Goal: Use online tool/utility: Use online tool/utility

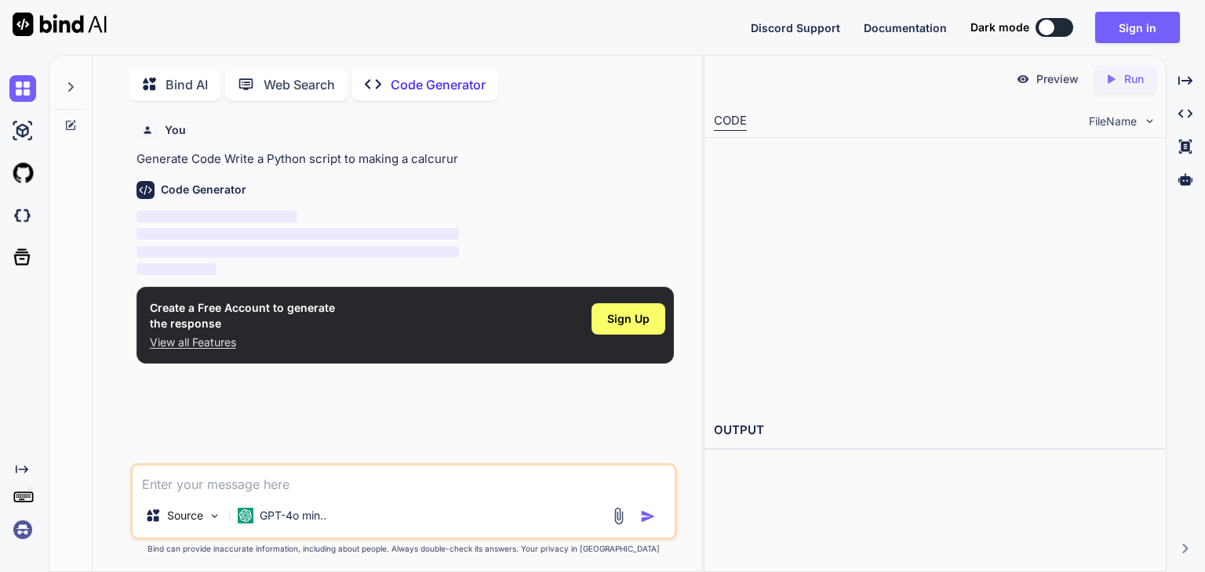
scroll to position [5, 0]
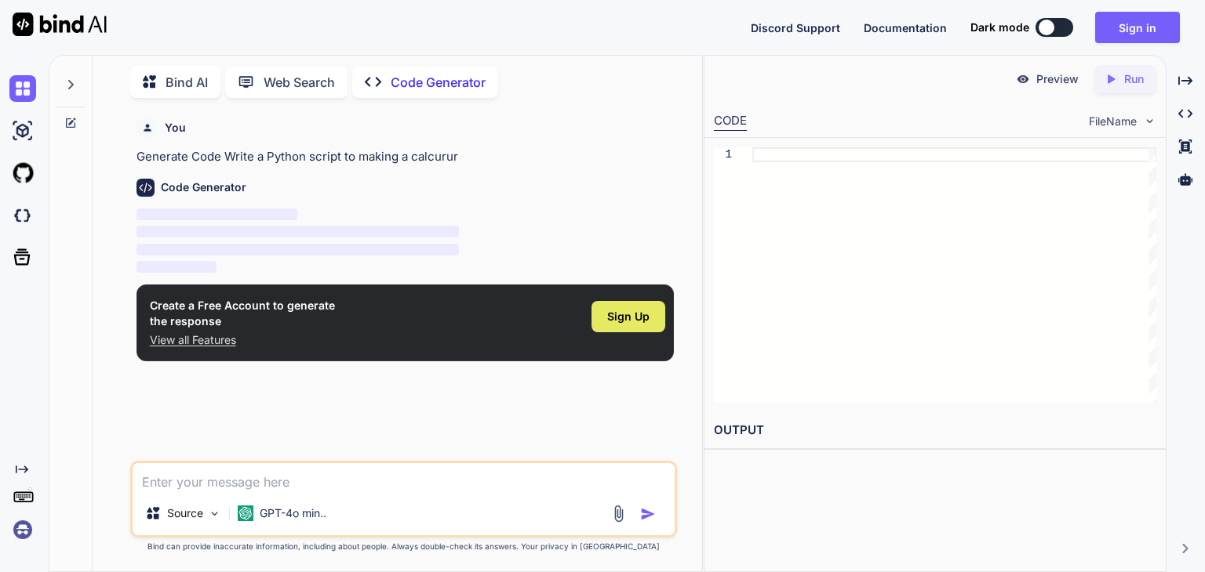
click at [631, 307] on div "Sign Up" at bounding box center [628, 316] width 74 height 31
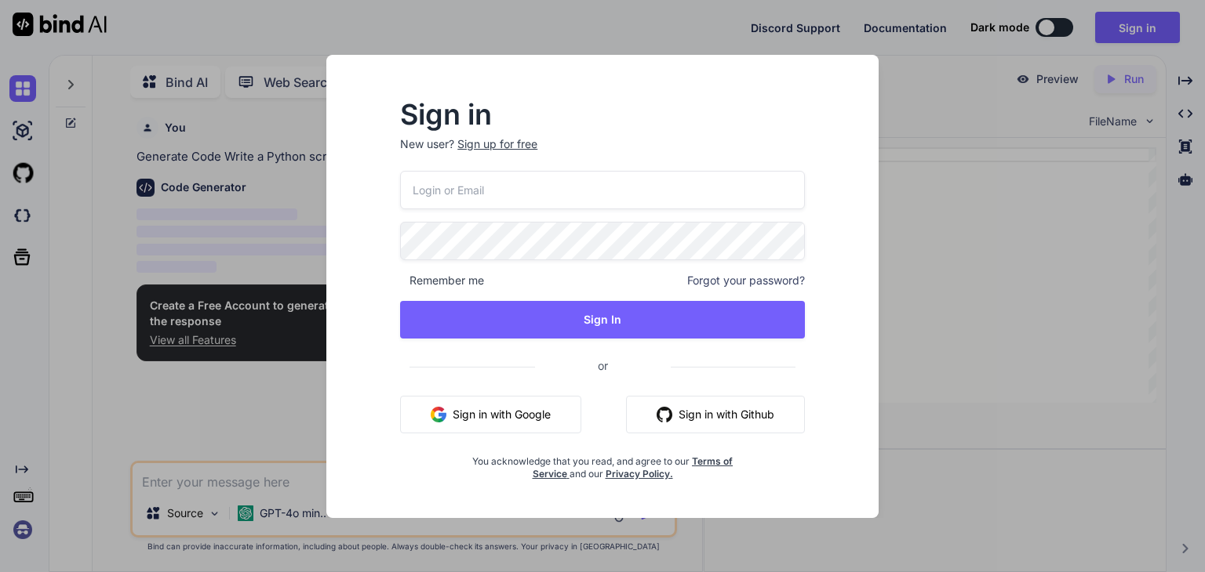
click at [505, 431] on button "Sign in with Google" at bounding box center [490, 415] width 181 height 38
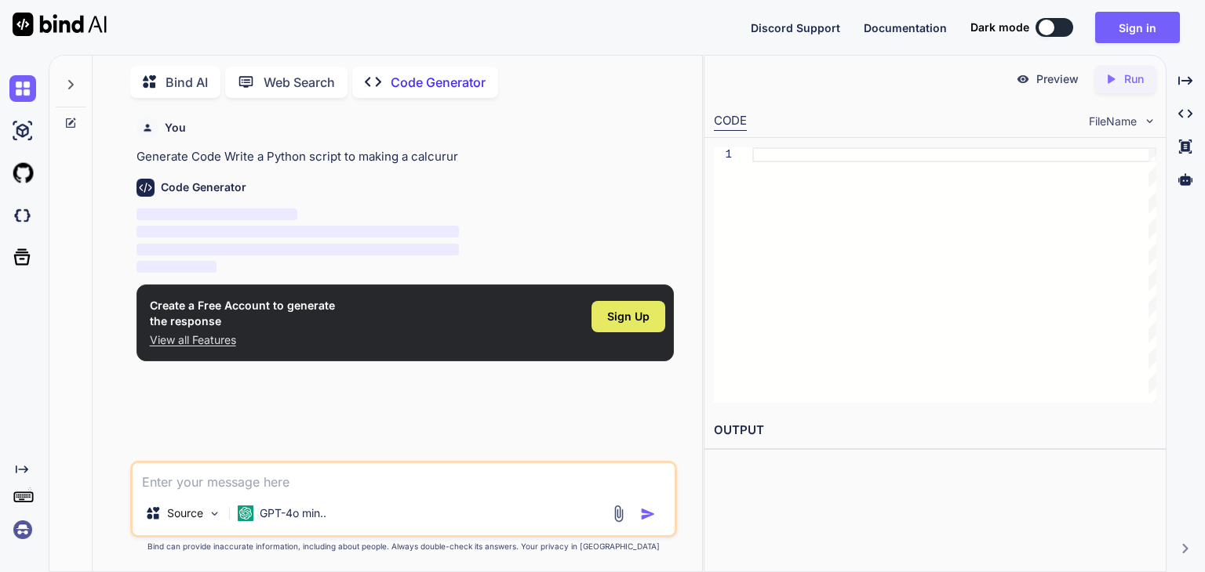
click at [642, 309] on span "Sign Up" at bounding box center [628, 317] width 42 height 16
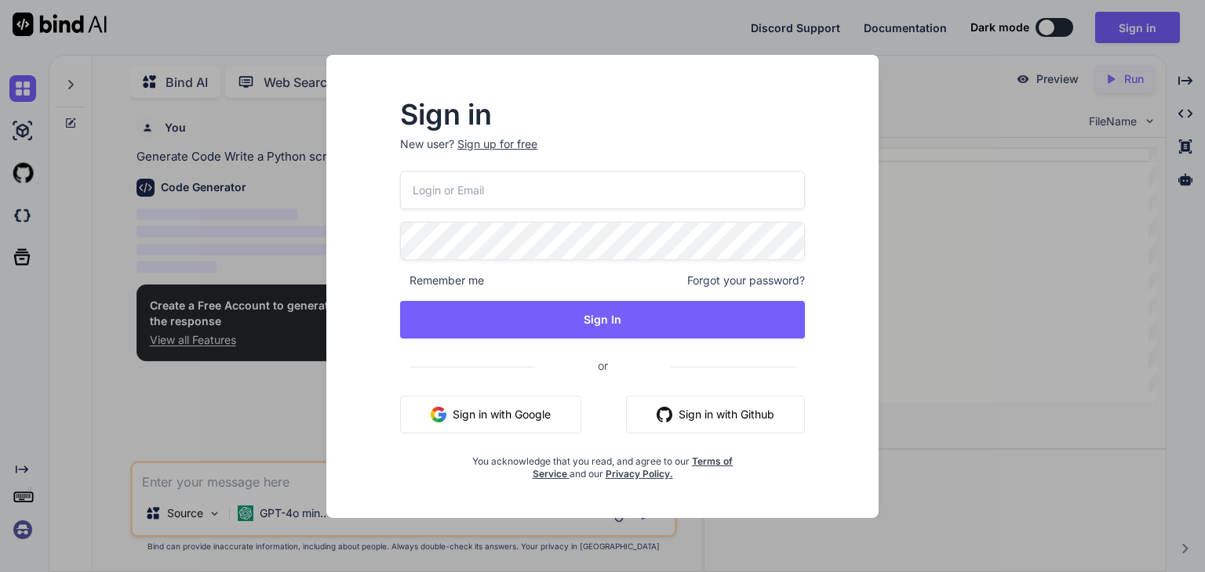
click at [536, 417] on button "Sign in with Google" at bounding box center [490, 415] width 181 height 38
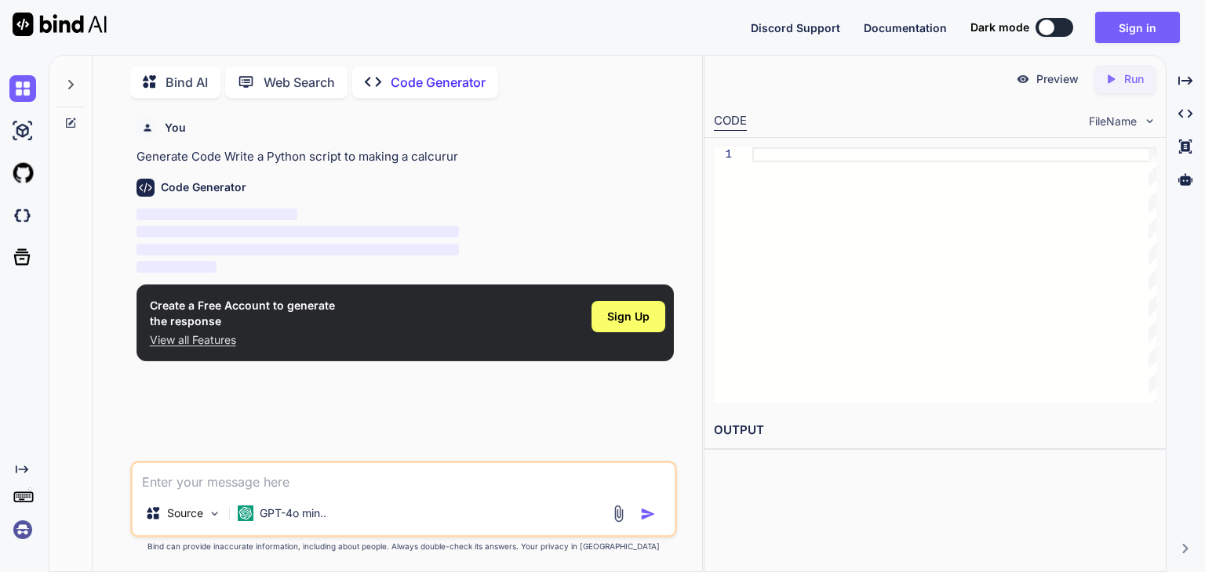
click at [1046, 25] on div at bounding box center [1046, 28] width 16 height 16
type textarea "x"
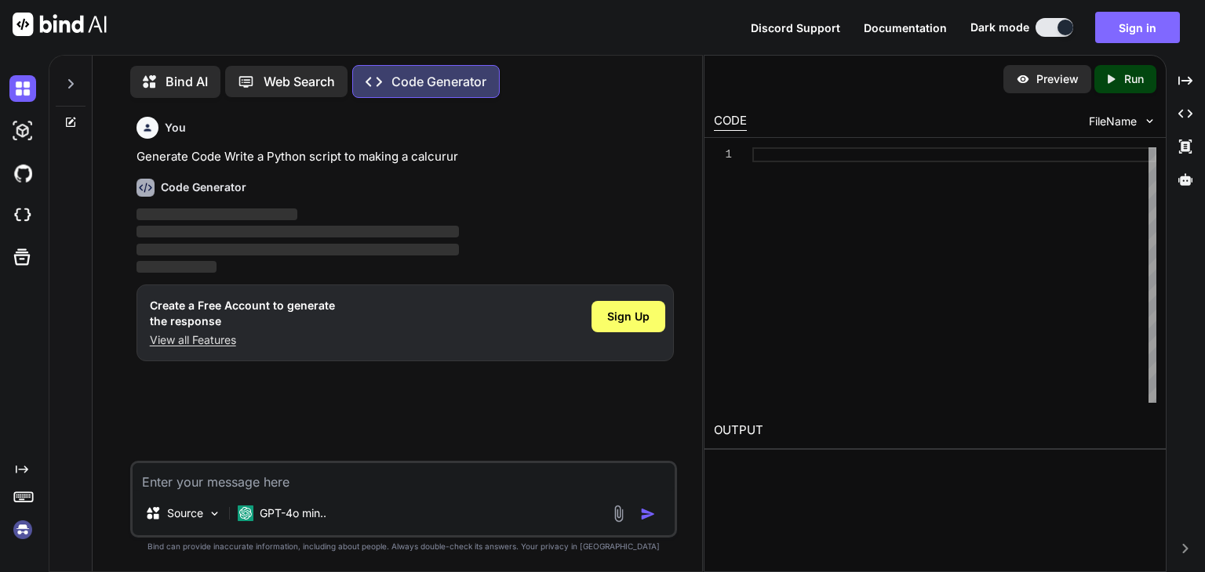
click at [1135, 28] on button "Sign in" at bounding box center [1137, 27] width 85 height 31
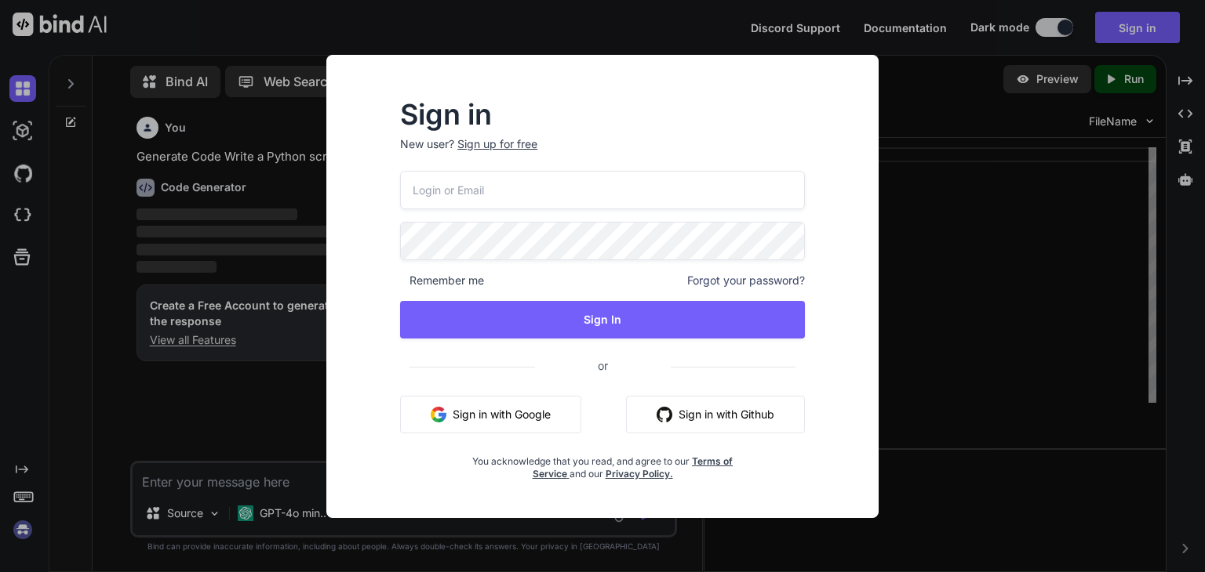
click at [449, 421] on button "Sign in with Google" at bounding box center [490, 415] width 181 height 38
click at [427, 145] on p "New user? Sign up for free" at bounding box center [602, 153] width 405 height 35
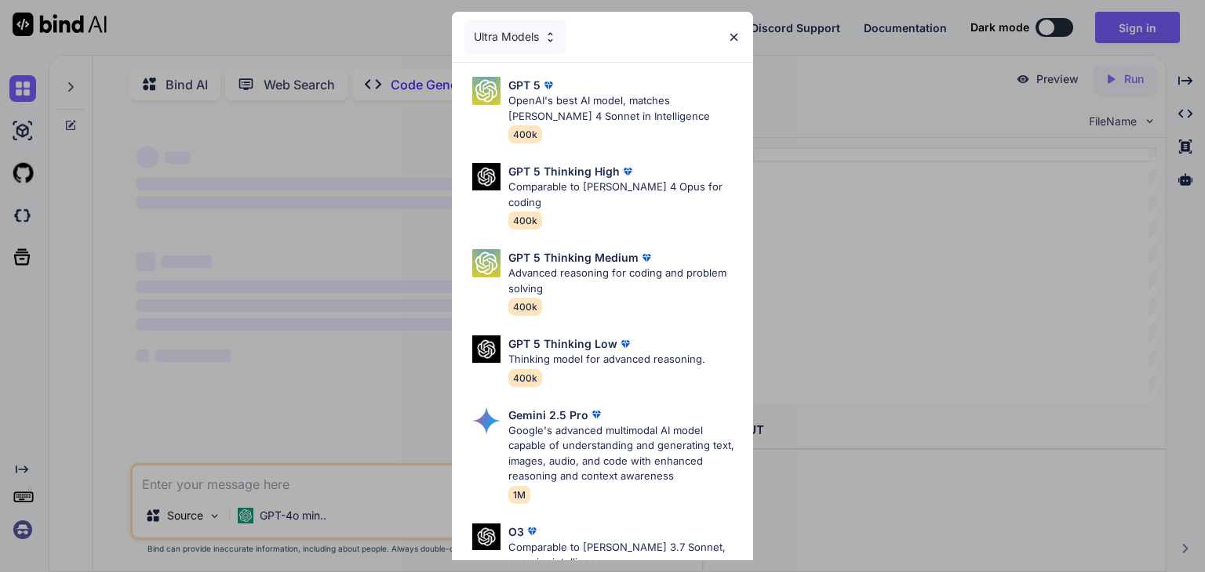
click at [802, 322] on div "Ultra Models GPT 5 OpenAI's best AI model, matches Claude 4 Sonnet in Intellige…" at bounding box center [602, 286] width 1205 height 572
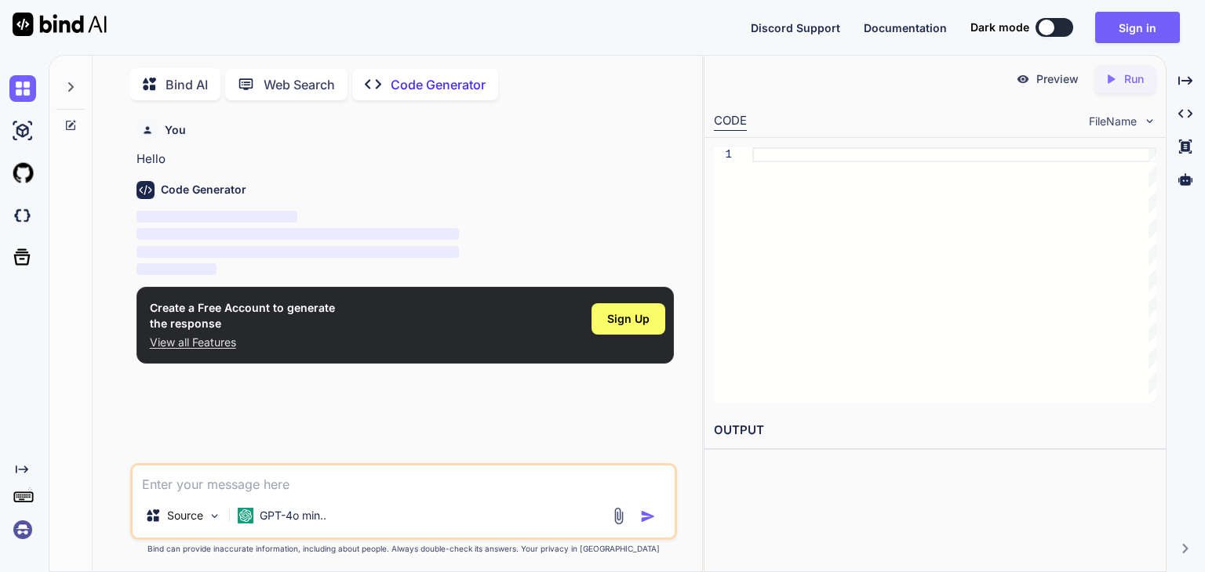
scroll to position [5, 0]
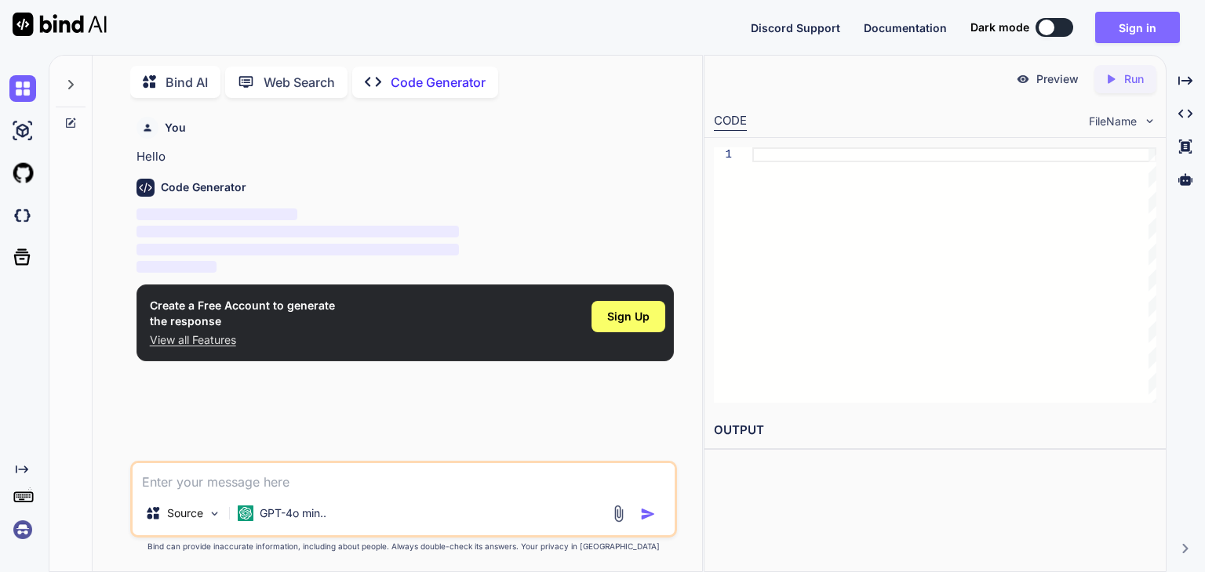
type textarea "x"
click at [1131, 29] on button "Sign in" at bounding box center [1137, 27] width 85 height 31
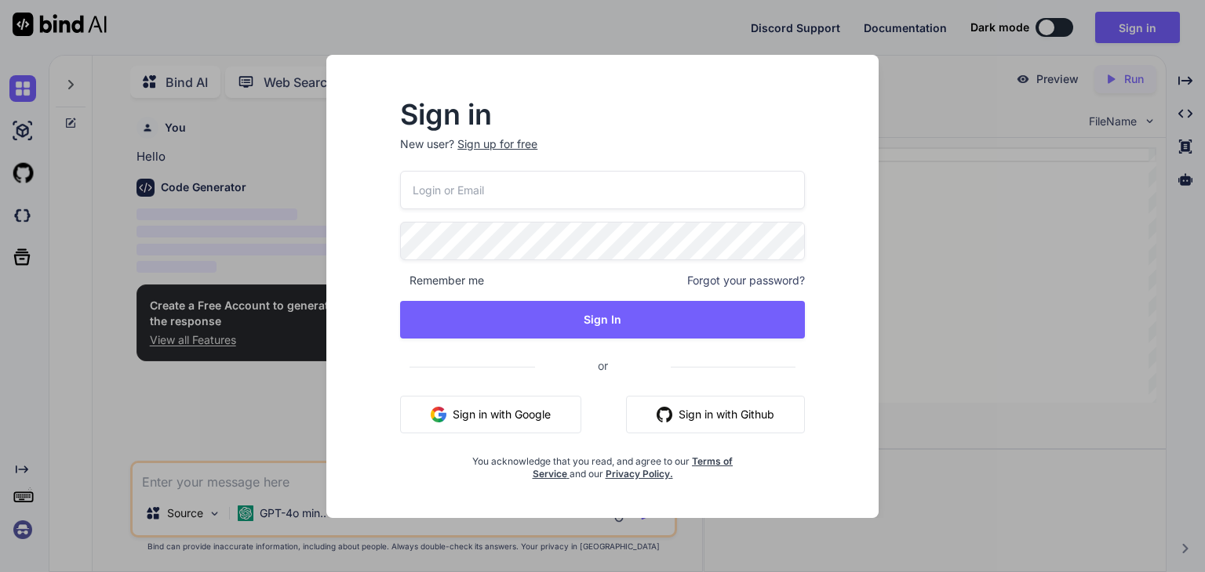
click at [515, 412] on button "Sign in with Google" at bounding box center [490, 415] width 181 height 38
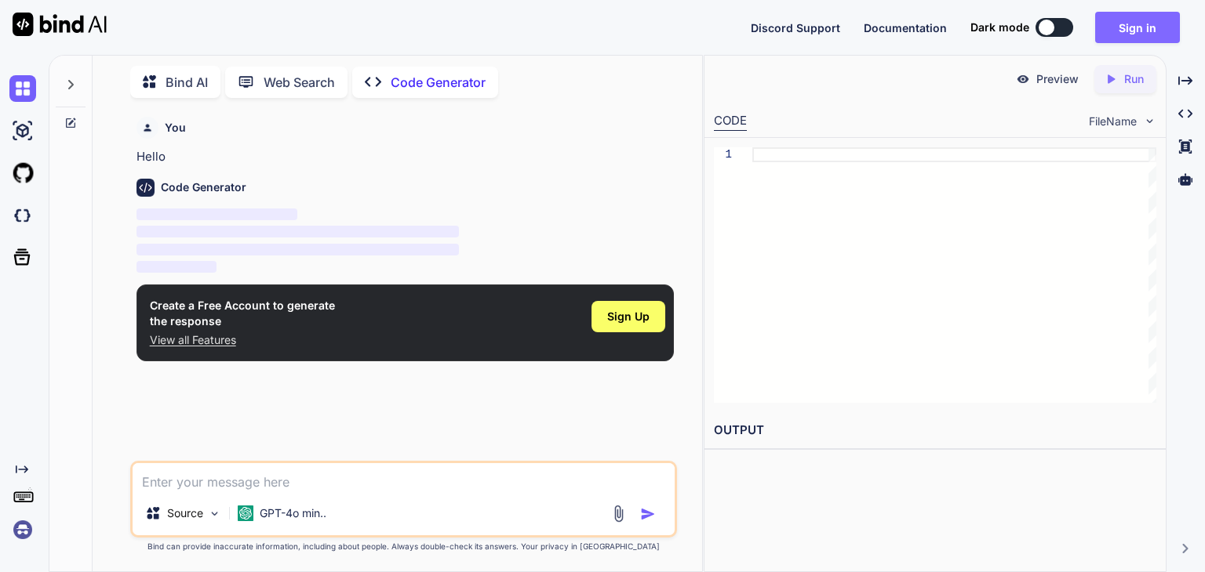
click at [1118, 21] on button "Sign in" at bounding box center [1137, 27] width 85 height 31
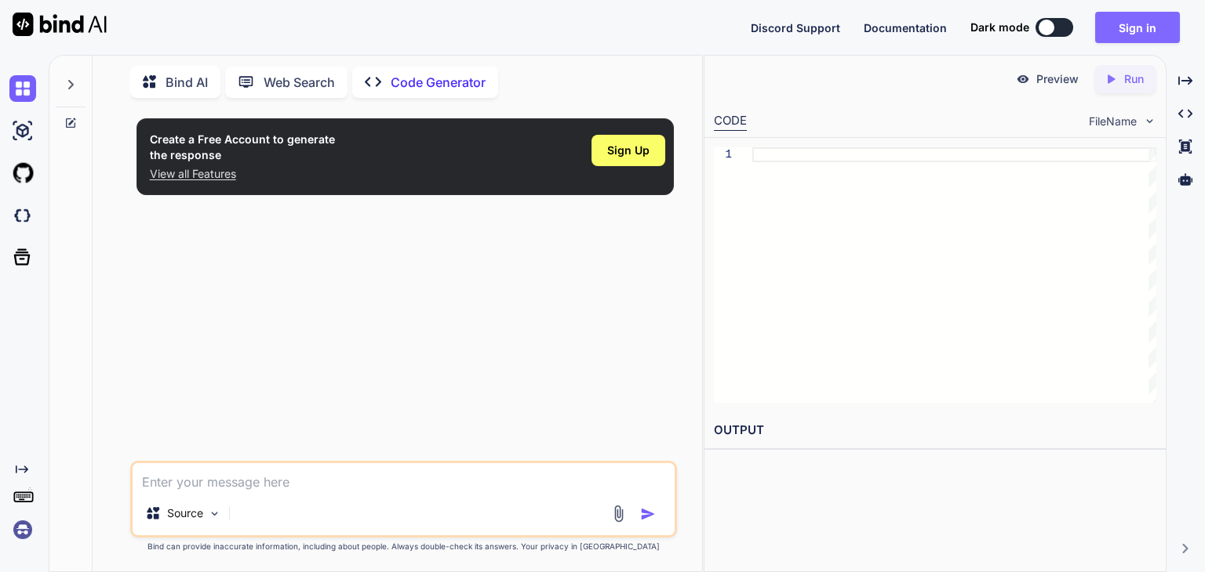
click at [1141, 30] on button "Sign in" at bounding box center [1137, 27] width 85 height 31
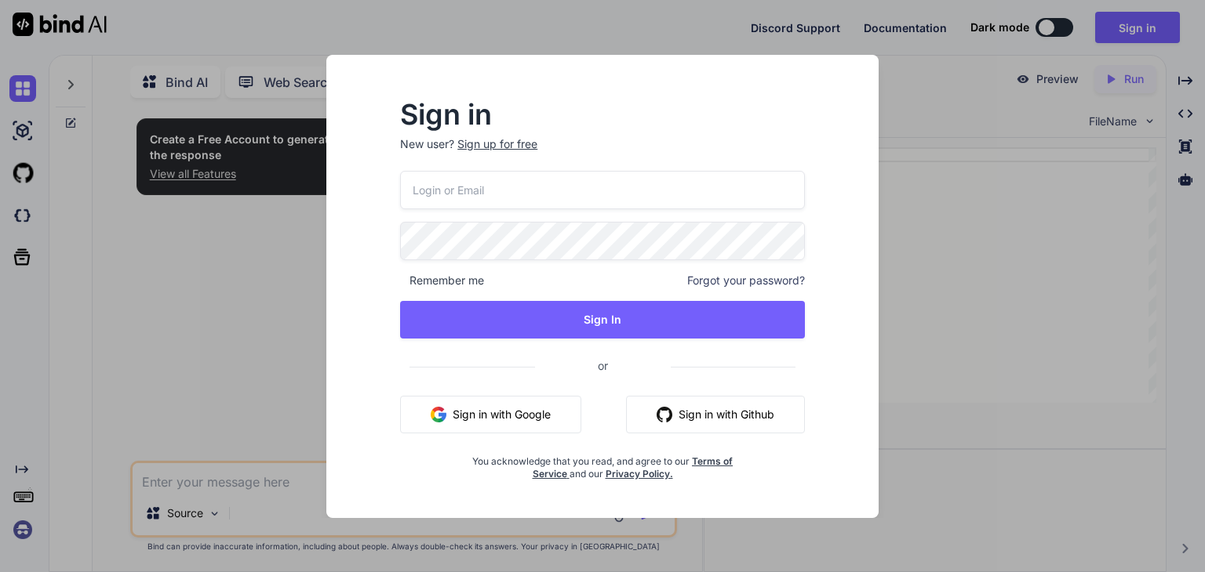
click at [511, 410] on button "Sign in with Google" at bounding box center [490, 415] width 181 height 38
